Goal: Information Seeking & Learning: Learn about a topic

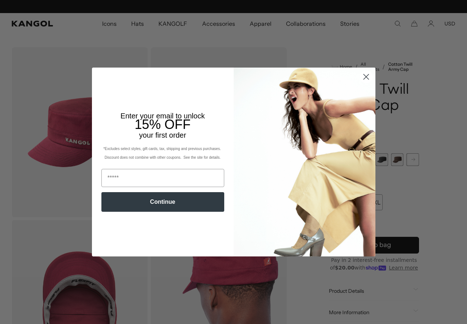
scroll to position [0, 150]
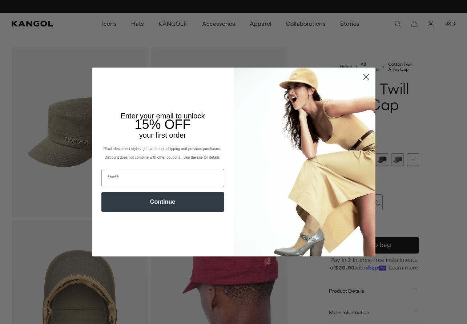
scroll to position [0, 150]
